Goal: Task Accomplishment & Management: Manage account settings

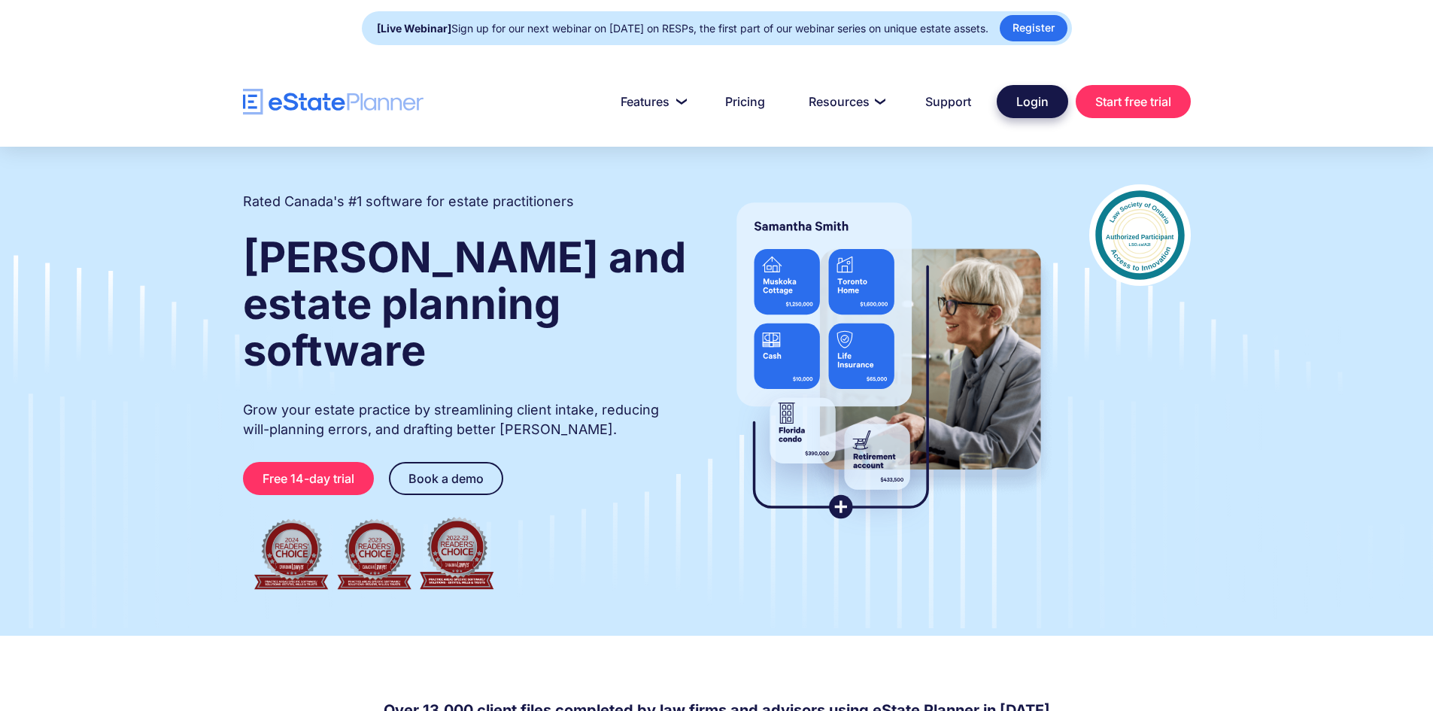
click at [1038, 114] on link "Login" at bounding box center [1031, 101] width 71 height 33
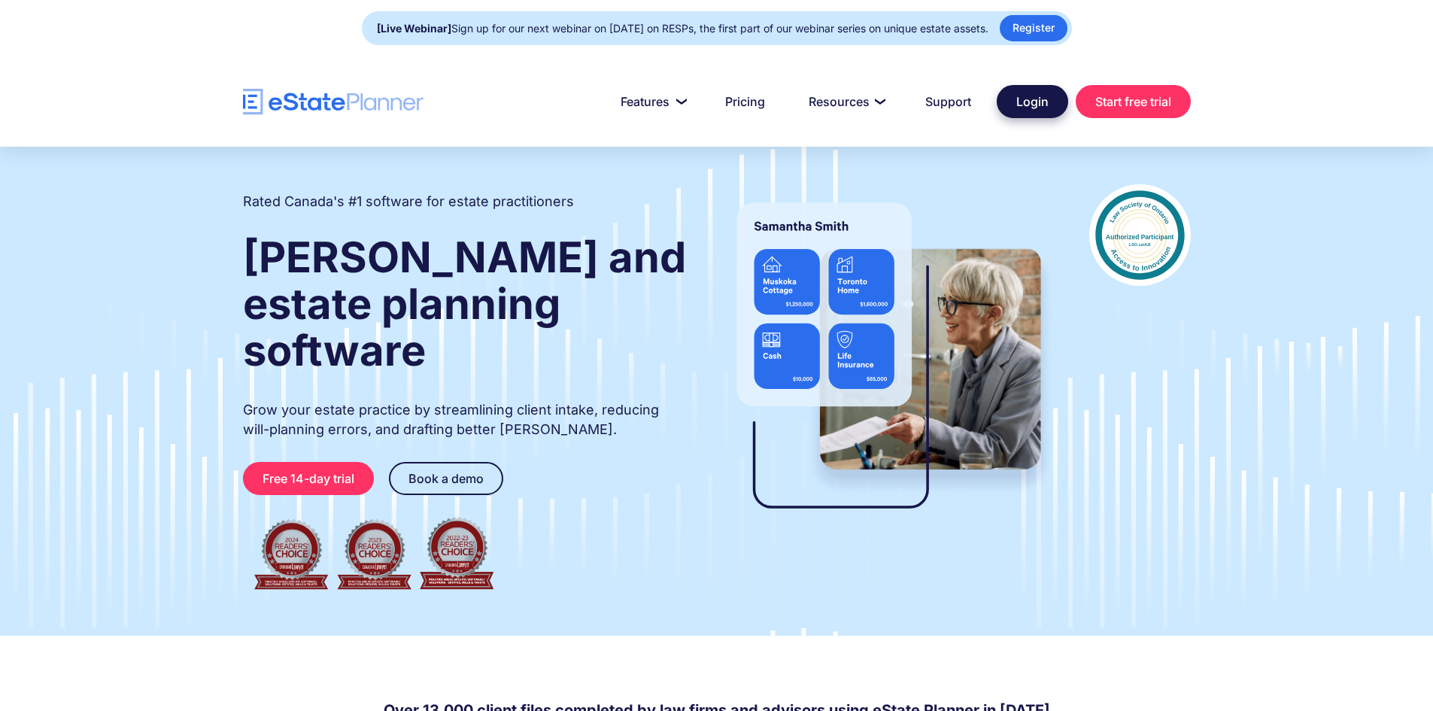
click at [1002, 90] on link "Login" at bounding box center [1031, 101] width 71 height 33
